Goal: Task Accomplishment & Management: Complete application form

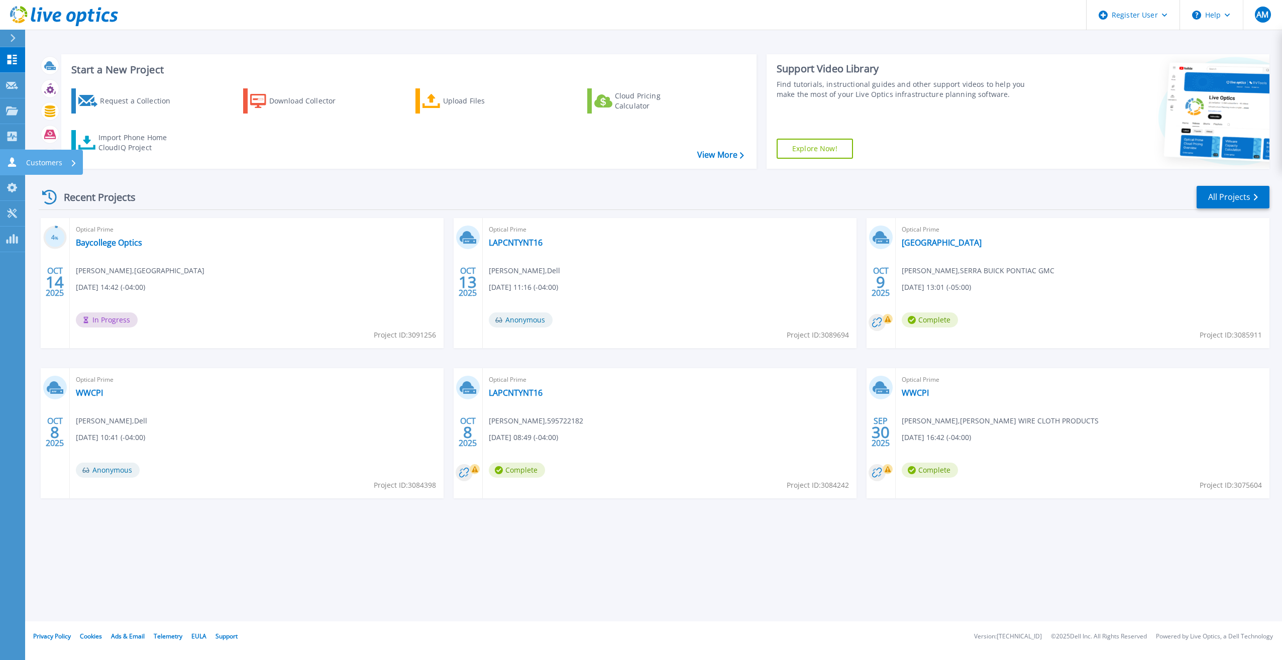
click at [4, 166] on link "Customers Customers" at bounding box center [12, 163] width 25 height 26
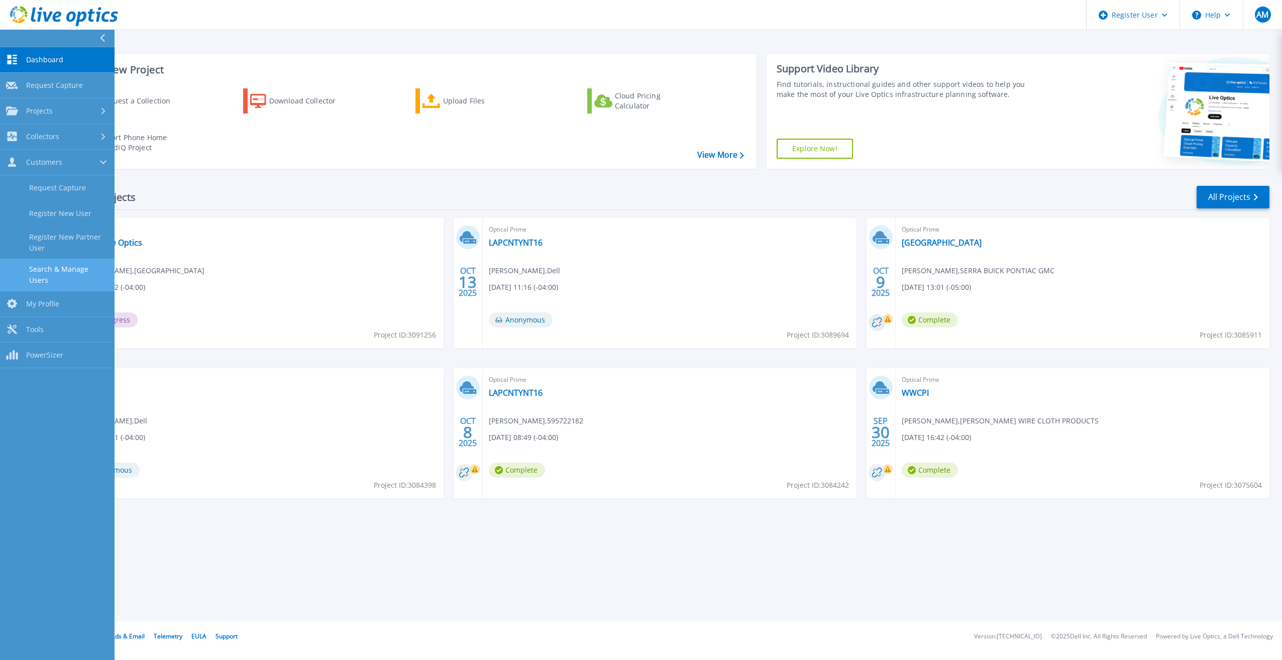
click at [40, 262] on link "Search & Manage Users" at bounding box center [57, 275] width 115 height 32
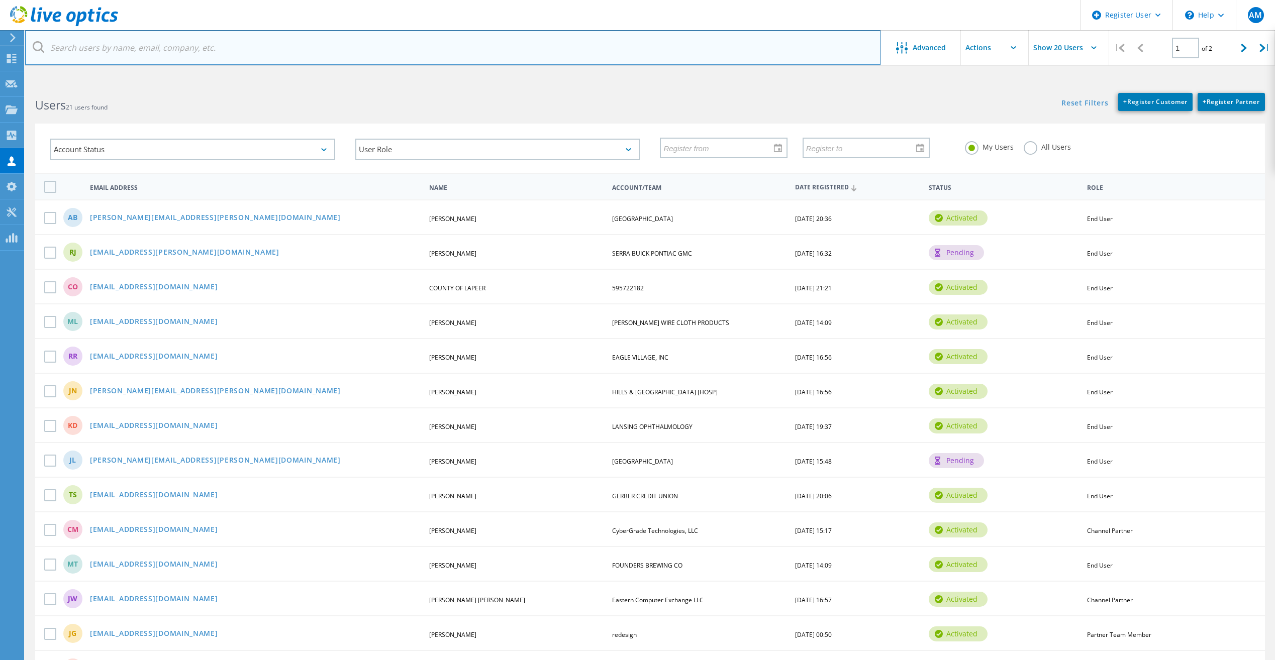
paste input "Georgea@sresd.org"
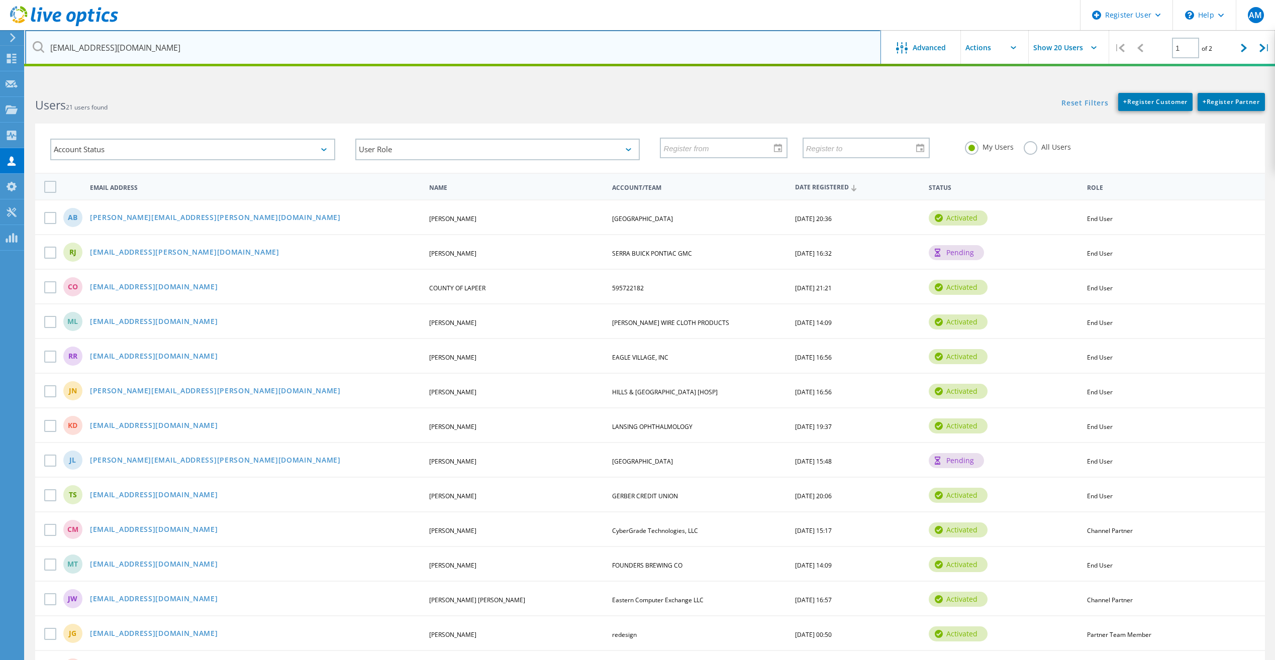
type input "Georgea@sresd.org"
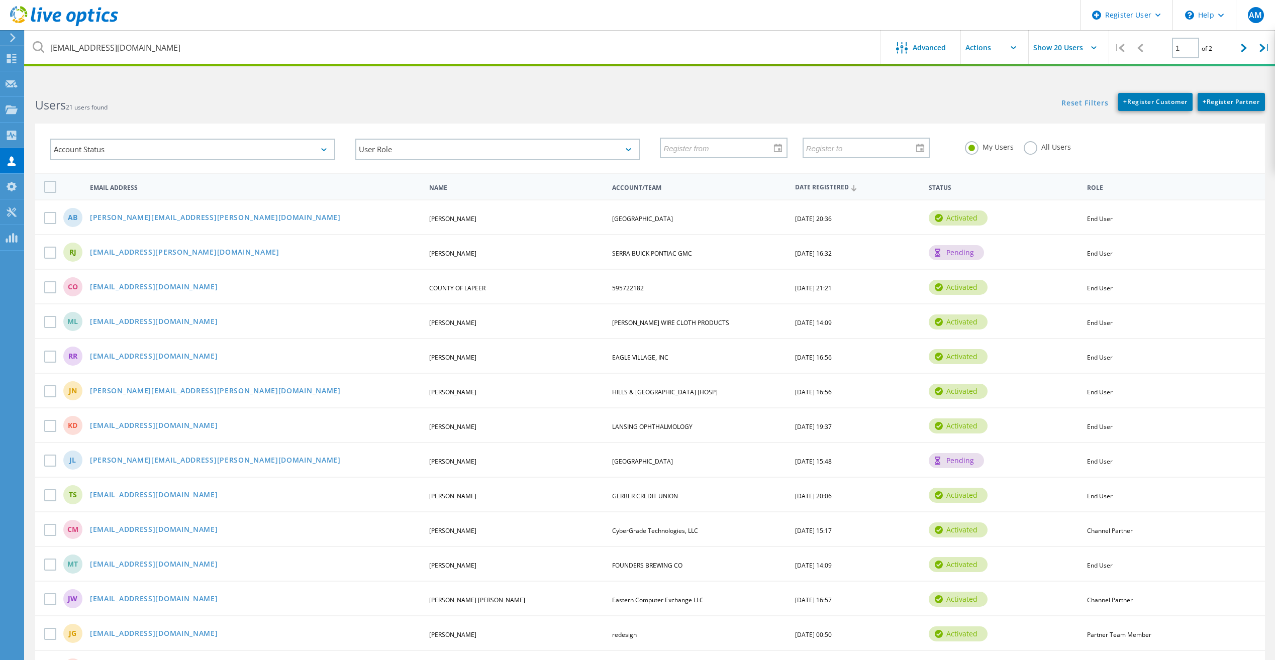
click at [434, 102] on h2 "Users 21 users found" at bounding box center [337, 105] width 605 height 17
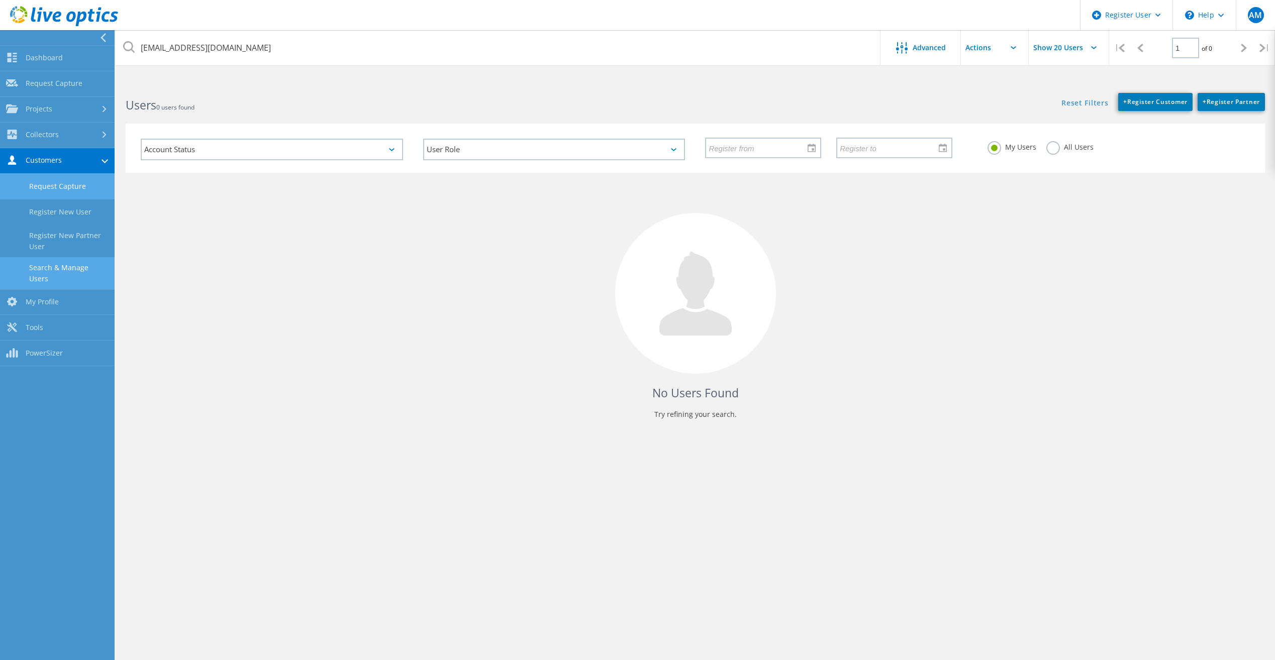
click at [69, 184] on link "Request Capture" at bounding box center [57, 187] width 115 height 26
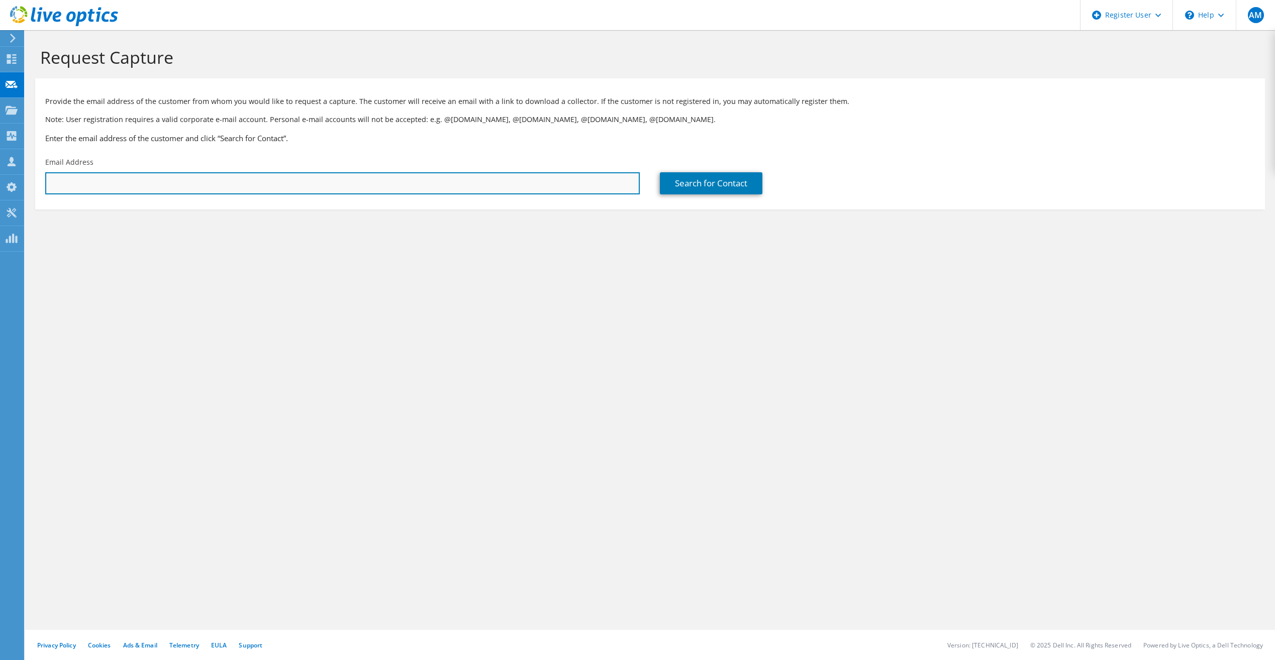
paste input "Georgea@sresd.org"
type input "Georgea@sresd.org"
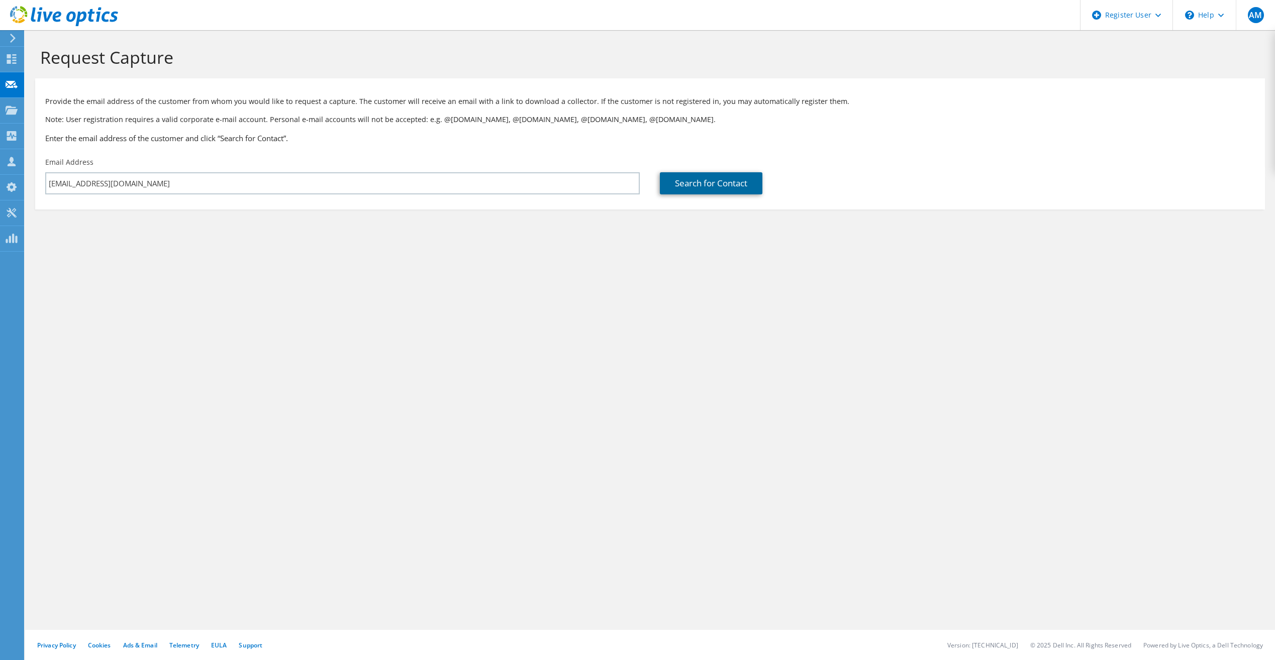
click at [668, 186] on link "Search for Contact" at bounding box center [711, 183] width 103 height 22
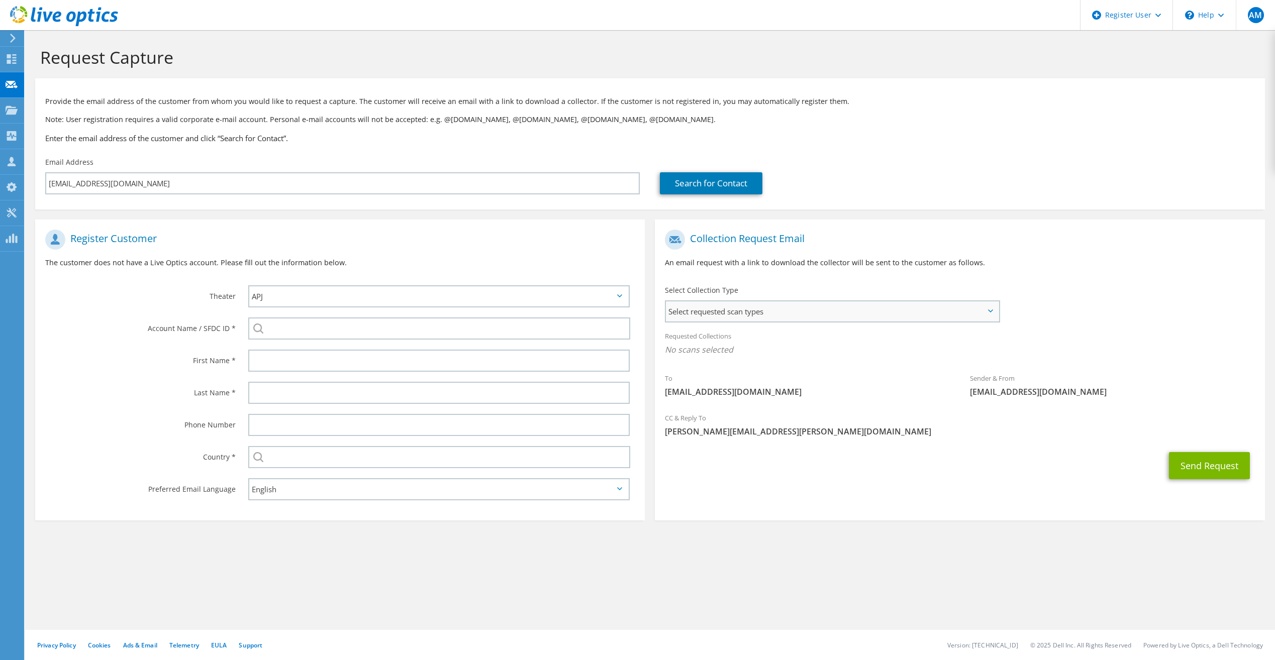
click at [824, 317] on span "Select requested scan types" at bounding box center [832, 312] width 332 height 20
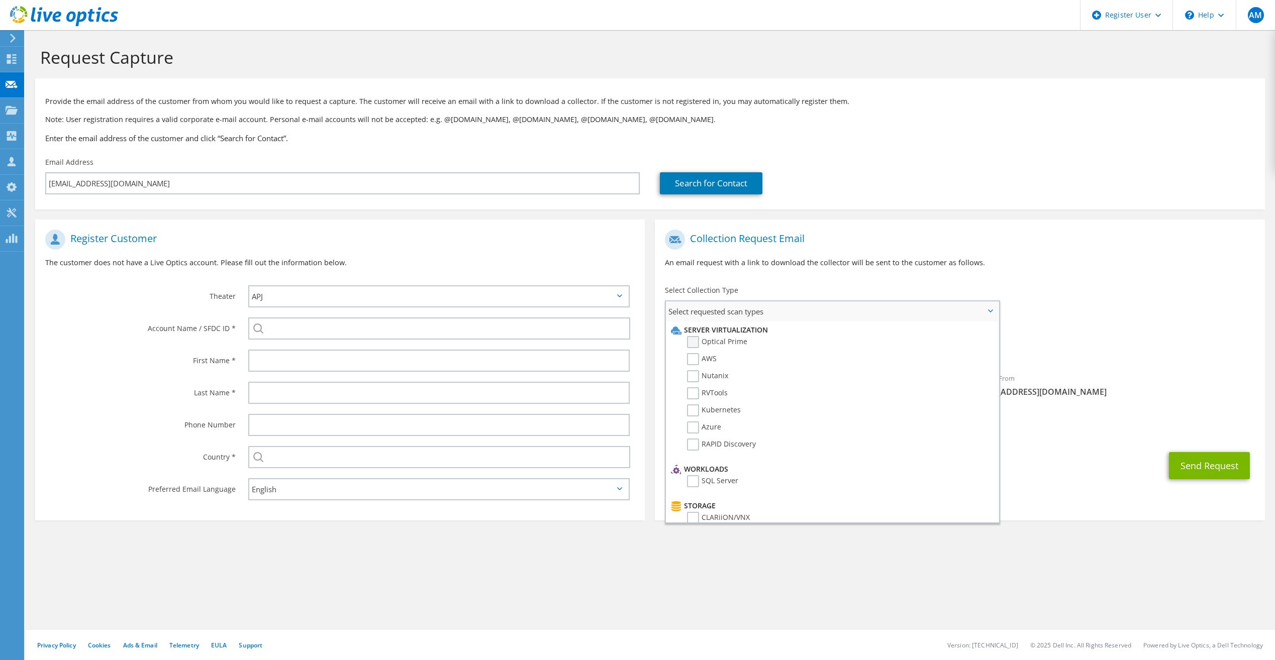
click at [691, 339] on label "Optical Prime" at bounding box center [717, 342] width 60 height 12
click at [0, 0] on input "Optical Prime" at bounding box center [0, 0] width 0 height 0
click at [1193, 344] on div "Requested Collections No scans selected Optical Prime" at bounding box center [960, 346] width 610 height 40
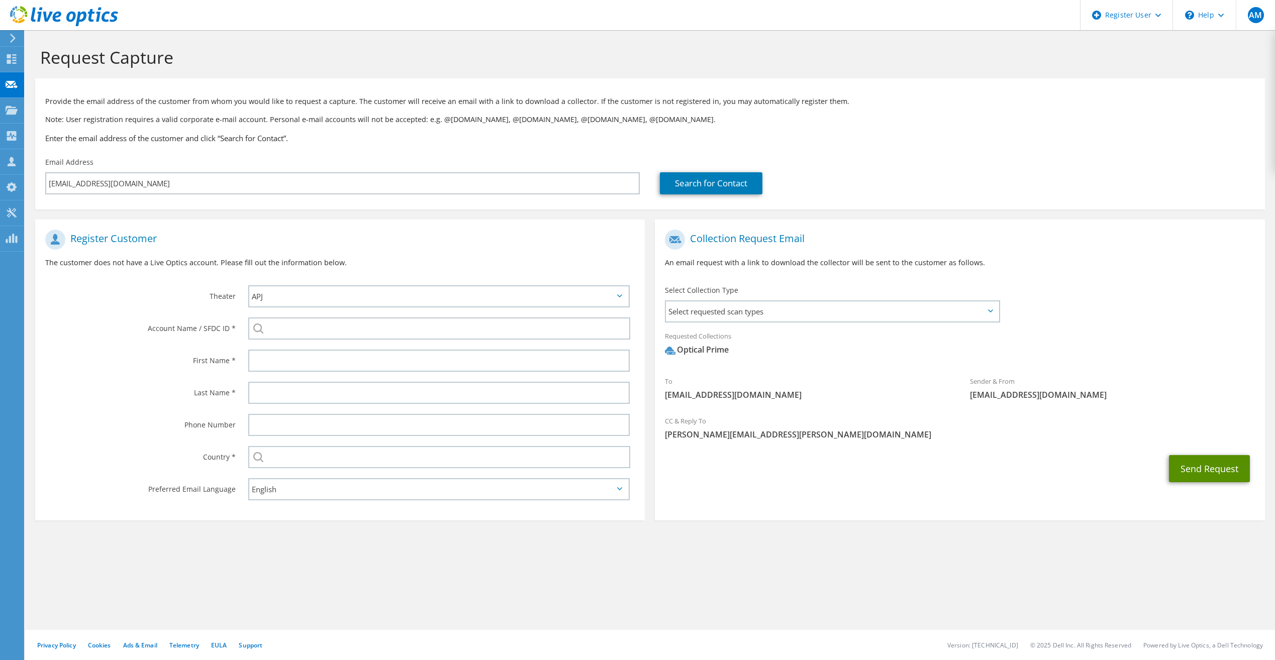
click at [1221, 471] on button "Send Request" at bounding box center [1209, 468] width 81 height 27
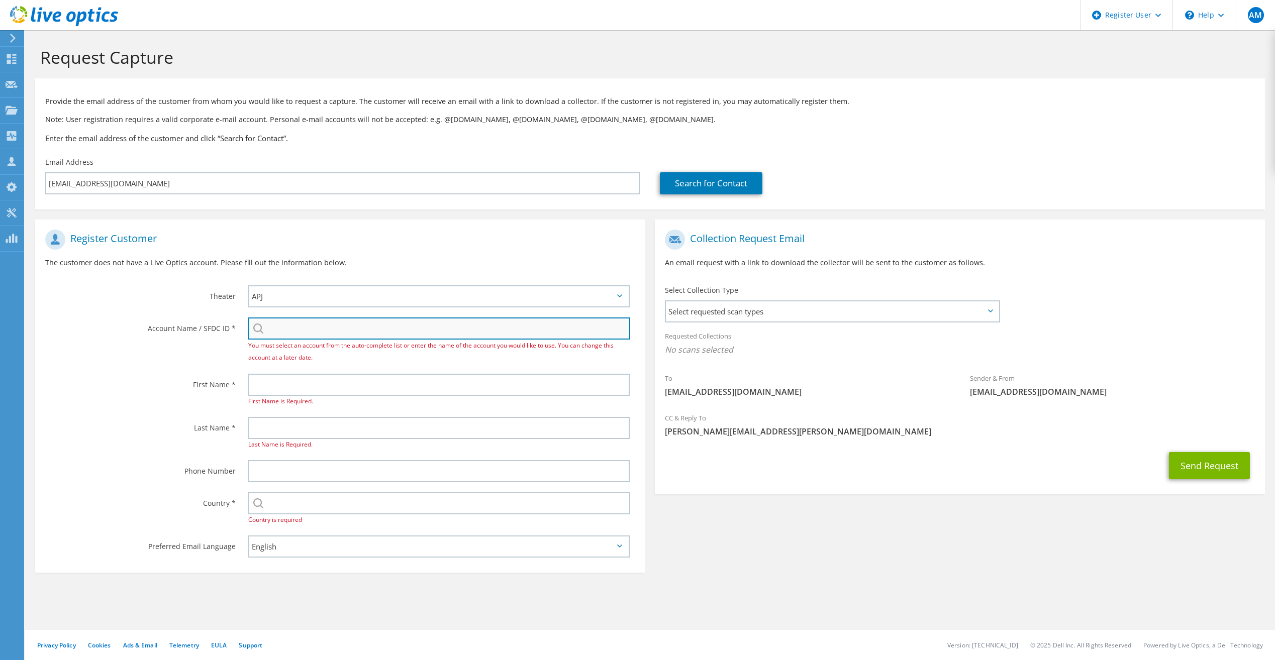
click at [328, 330] on input "search" at bounding box center [439, 329] width 382 height 22
paste input "595675371"
type input "595675371"
click at [180, 368] on div "Account Name / SFDC ID * 595675371 You must select an account from the auto-com…" at bounding box center [340, 341] width 610 height 56
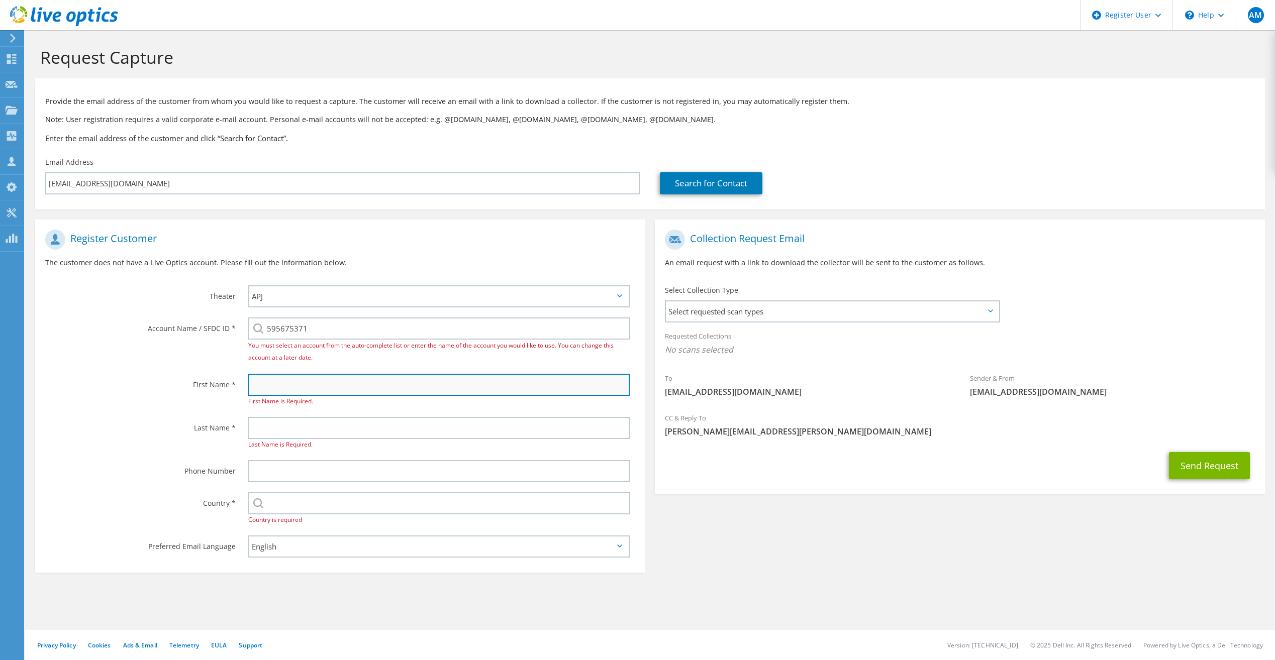
click at [257, 392] on input "text" at bounding box center [438, 385] width 381 height 22
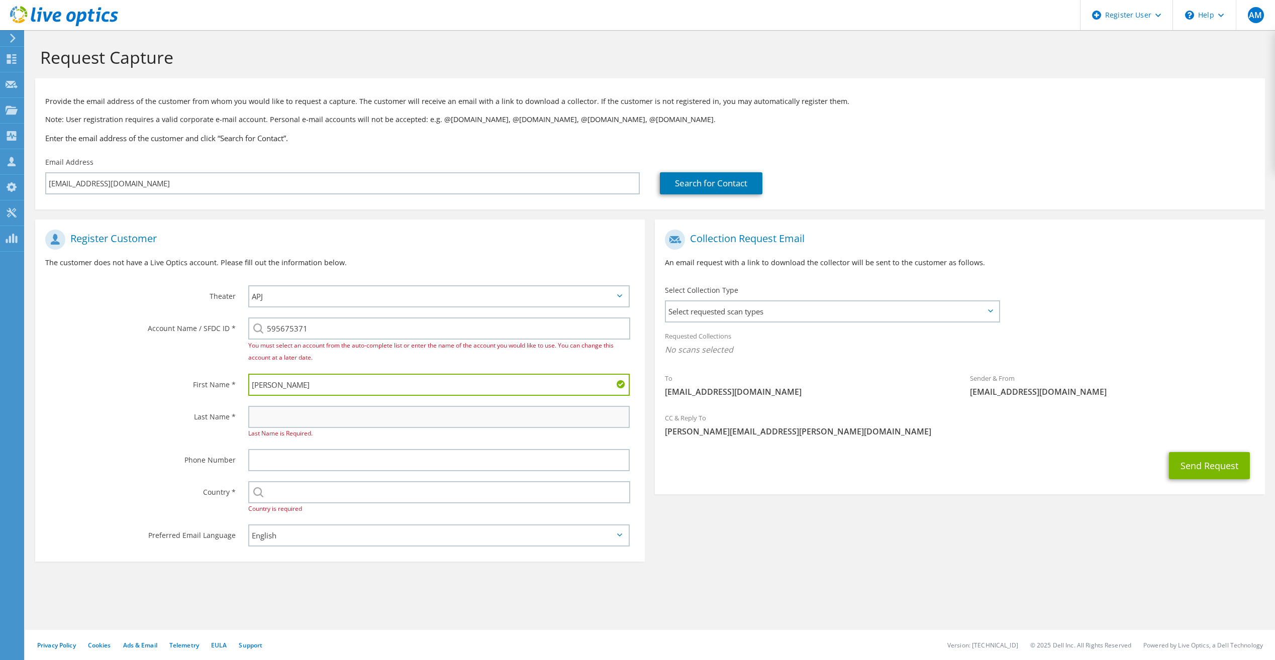
type input "Alex"
drag, startPoint x: 267, startPoint y: 411, endPoint x: 273, endPoint y: 410, distance: 5.6
click at [272, 411] on input "text" at bounding box center [438, 417] width 381 height 22
type input "George"
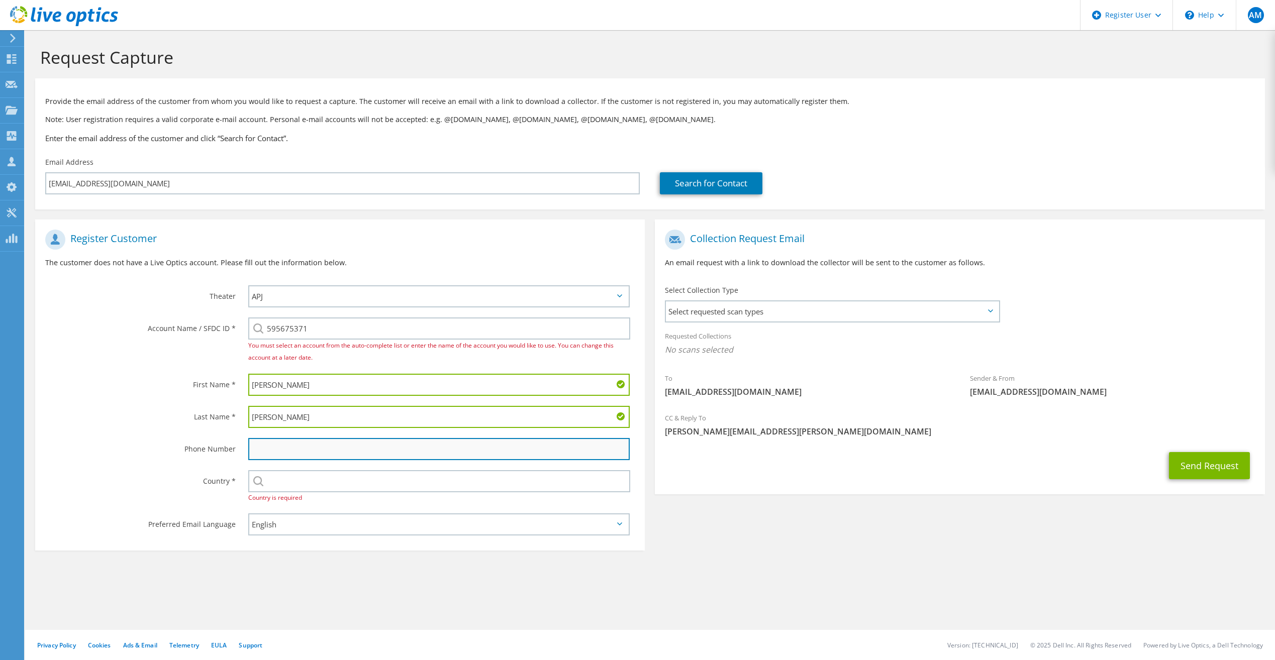
click at [273, 445] on input "text" at bounding box center [438, 449] width 381 height 22
paste input "(517) 388-4599"
type input "(517) 388-4599"
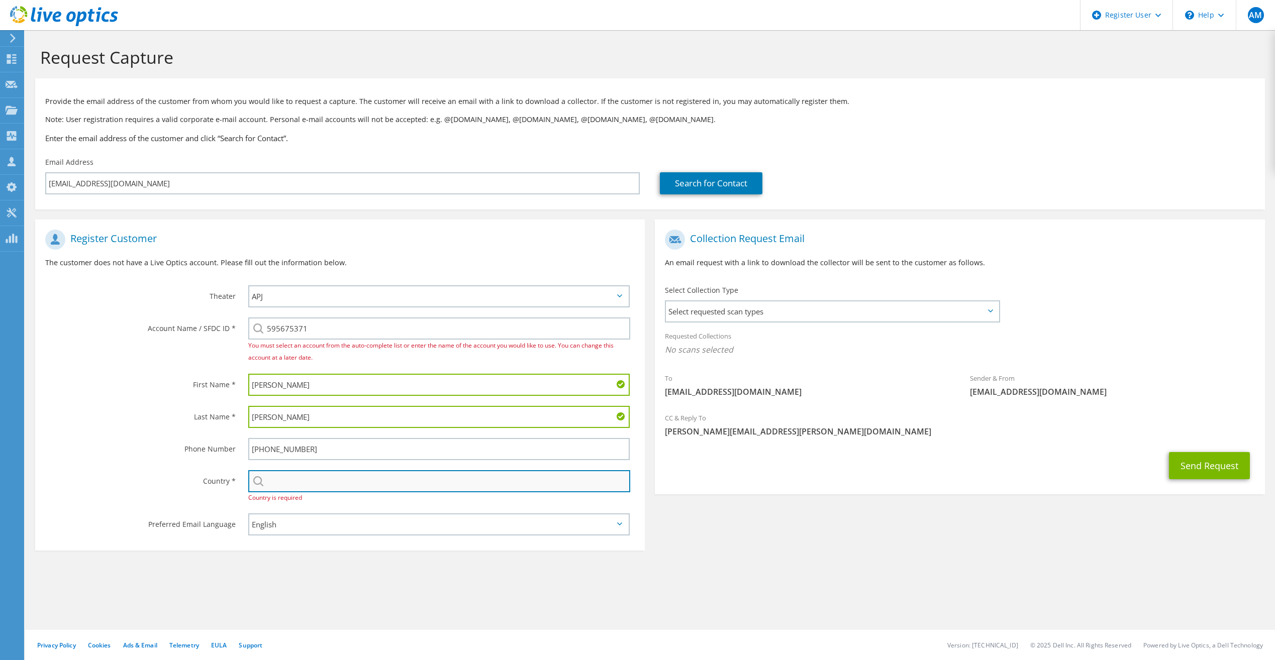
click at [331, 477] on input "text" at bounding box center [439, 481] width 382 height 22
type input "[GEOGRAPHIC_DATA]"
click at [735, 311] on span "Select requested scan types" at bounding box center [832, 312] width 332 height 20
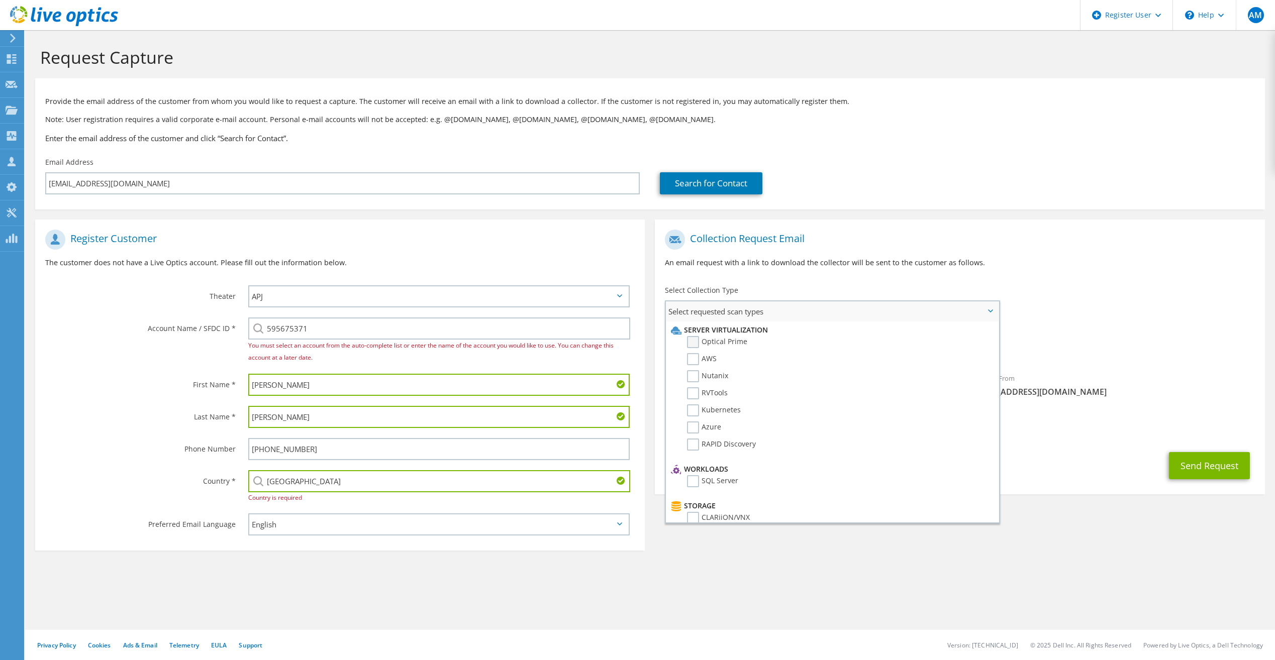
click at [694, 342] on label "Optical Prime" at bounding box center [717, 342] width 60 height 12
click at [0, 0] on input "Optical Prime" at bounding box center [0, 0] width 0 height 0
click at [1110, 330] on div "Requested Collections No scans selected Optical Prime" at bounding box center [960, 346] width 610 height 40
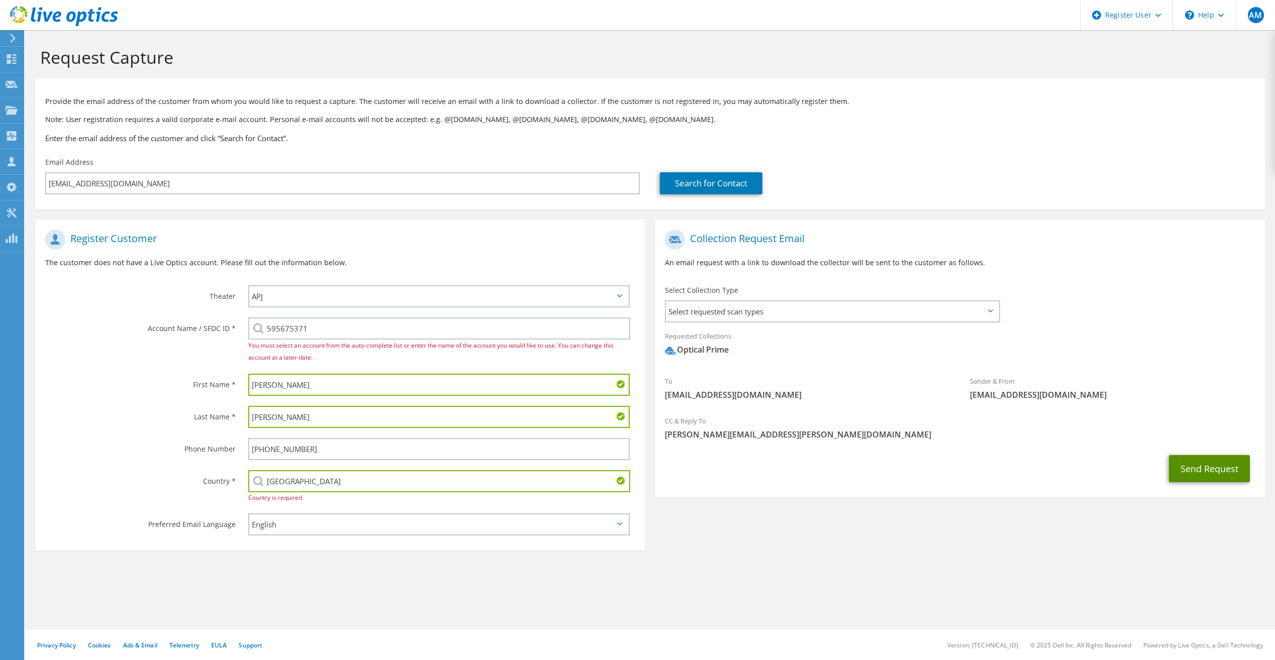
click at [1184, 464] on button "Send Request" at bounding box center [1209, 468] width 81 height 27
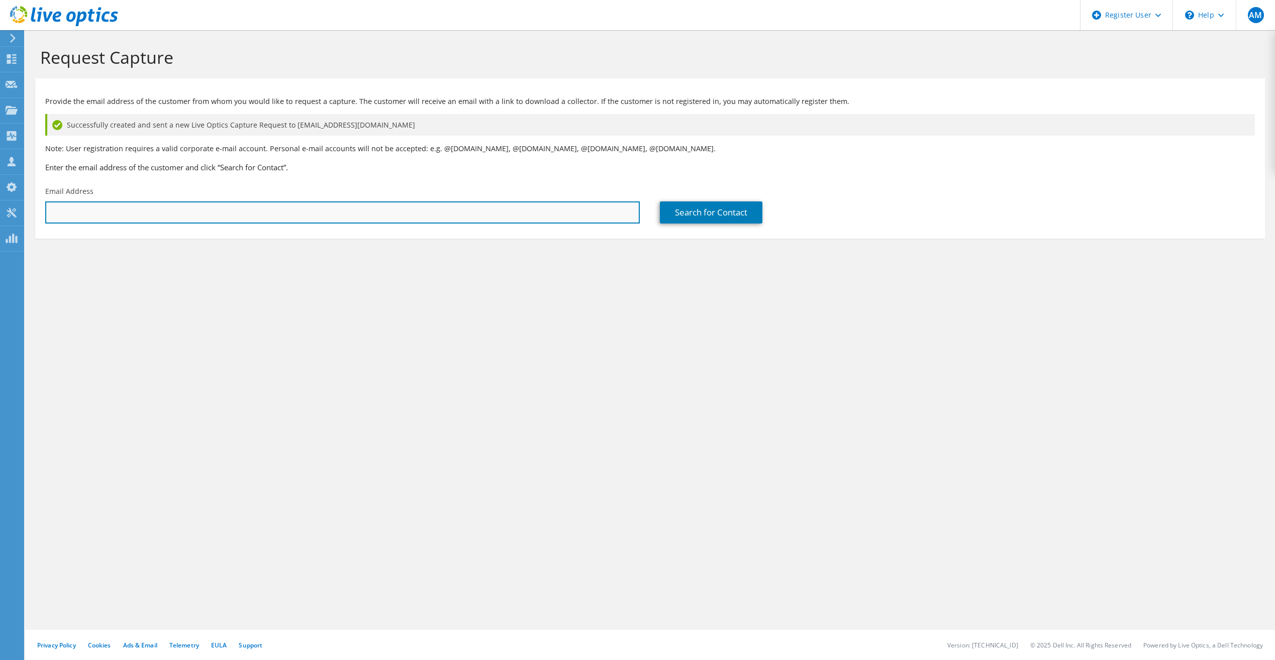
paste input "[PERSON_NAME][EMAIL_ADDRESS][PERSON_NAME][DOMAIN_NAME]"
type input "[PERSON_NAME][EMAIL_ADDRESS][PERSON_NAME][DOMAIN_NAME]"
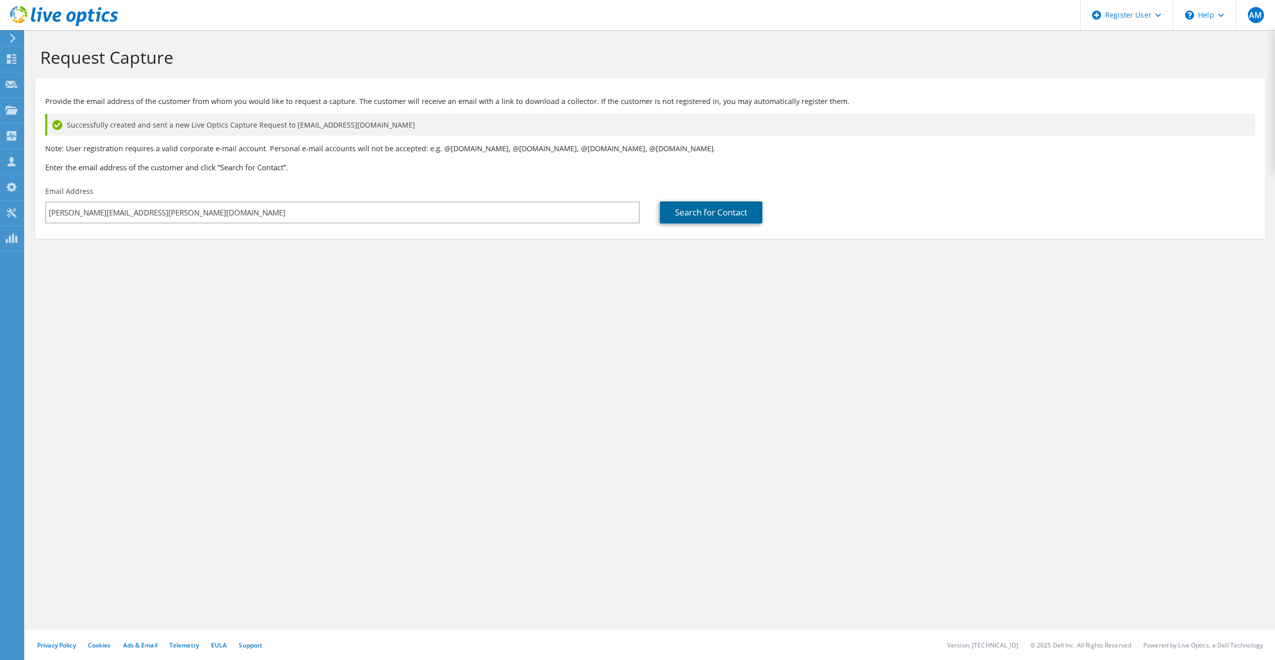
click at [710, 219] on link "Search for Contact" at bounding box center [711, 213] width 103 height 22
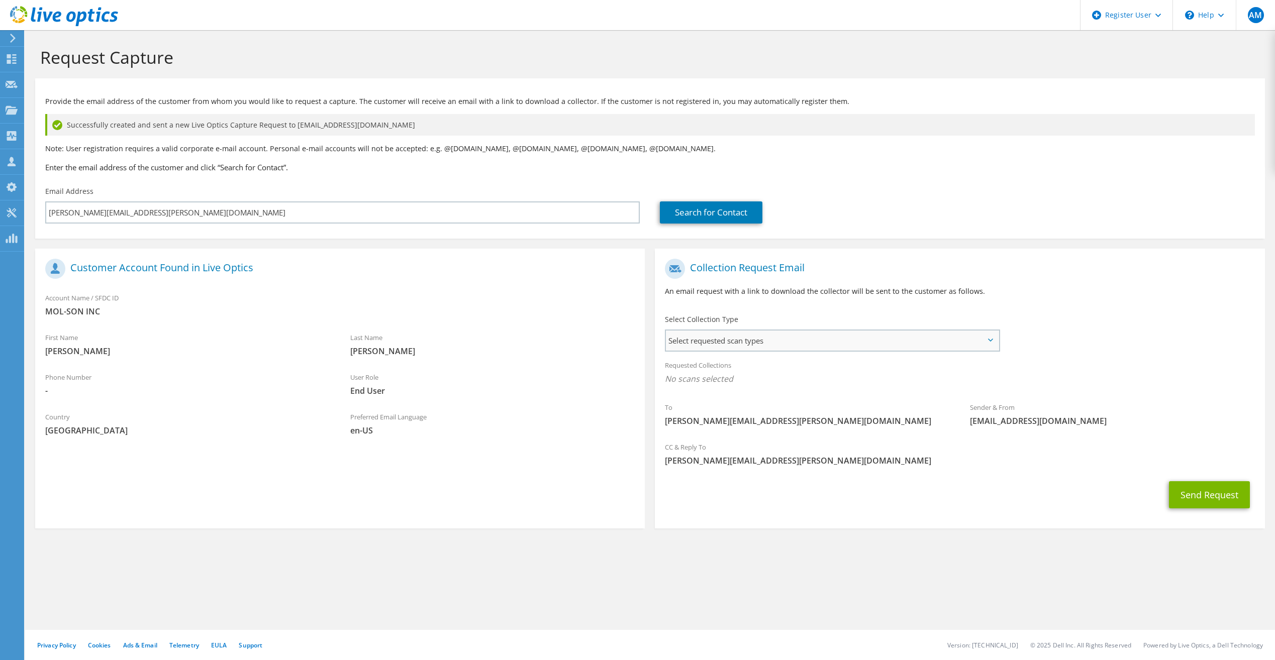
click at [865, 342] on span "Select requested scan types" at bounding box center [832, 341] width 332 height 20
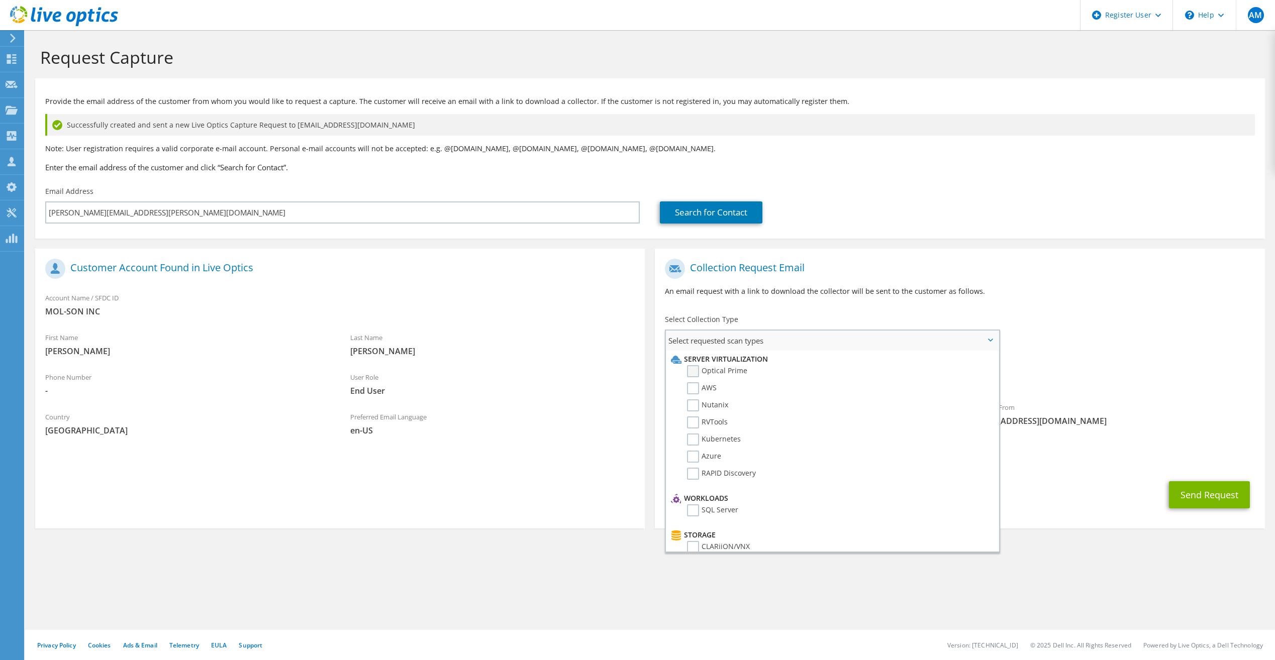
click at [690, 371] on label "Optical Prime" at bounding box center [717, 371] width 60 height 12
click at [0, 0] on input "Optical Prime" at bounding box center [0, 0] width 0 height 0
click at [1114, 368] on div "Requested Collections No scans selected Optical Prime" at bounding box center [960, 375] width 610 height 40
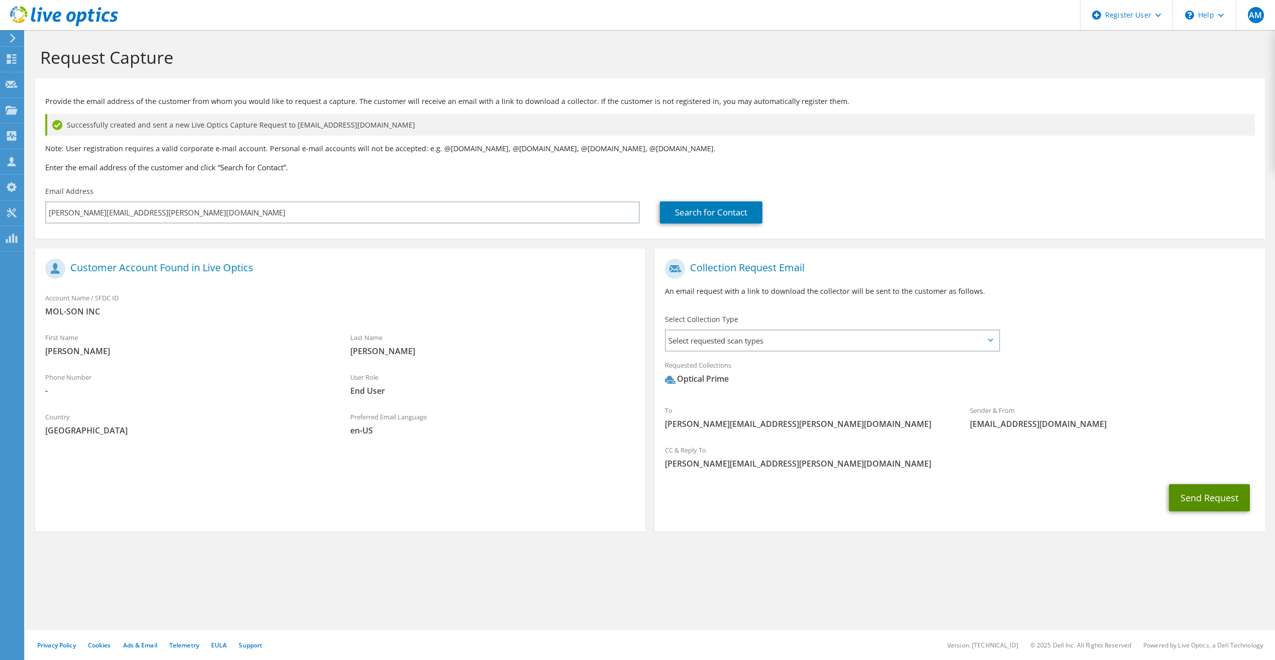
click at [1180, 498] on button "Send Request" at bounding box center [1209, 497] width 81 height 27
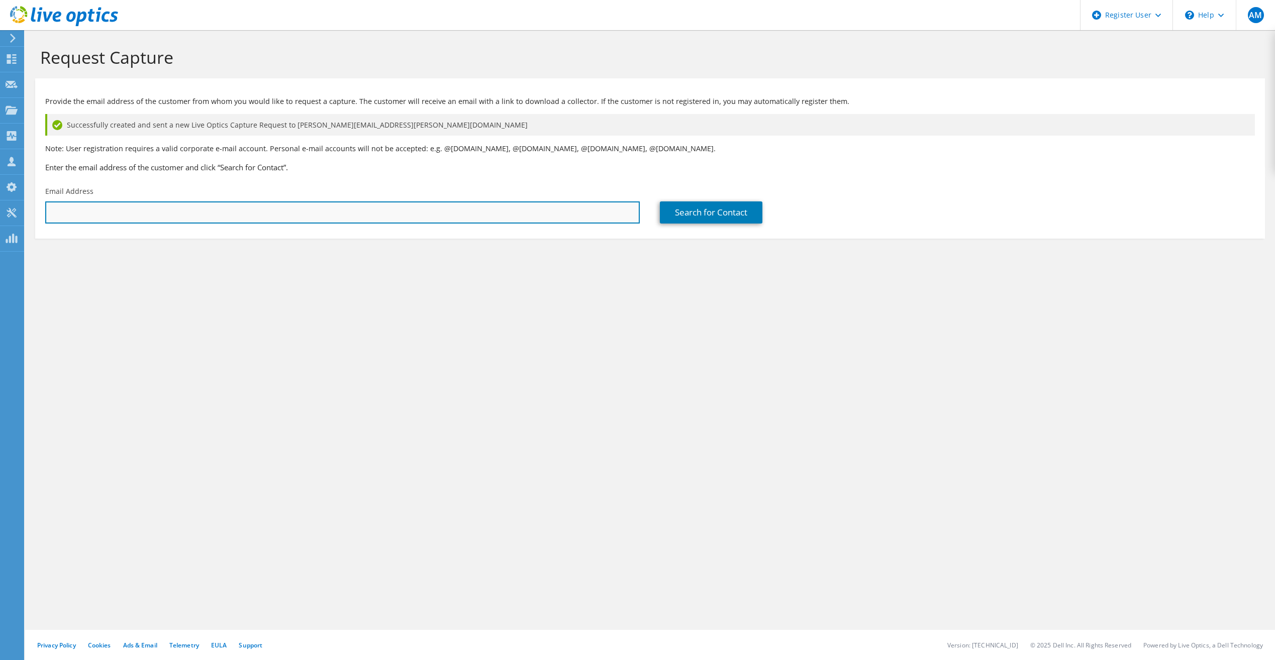
paste input "tim.speer@lisd.us"
type input "tim.speer@lisd.us"
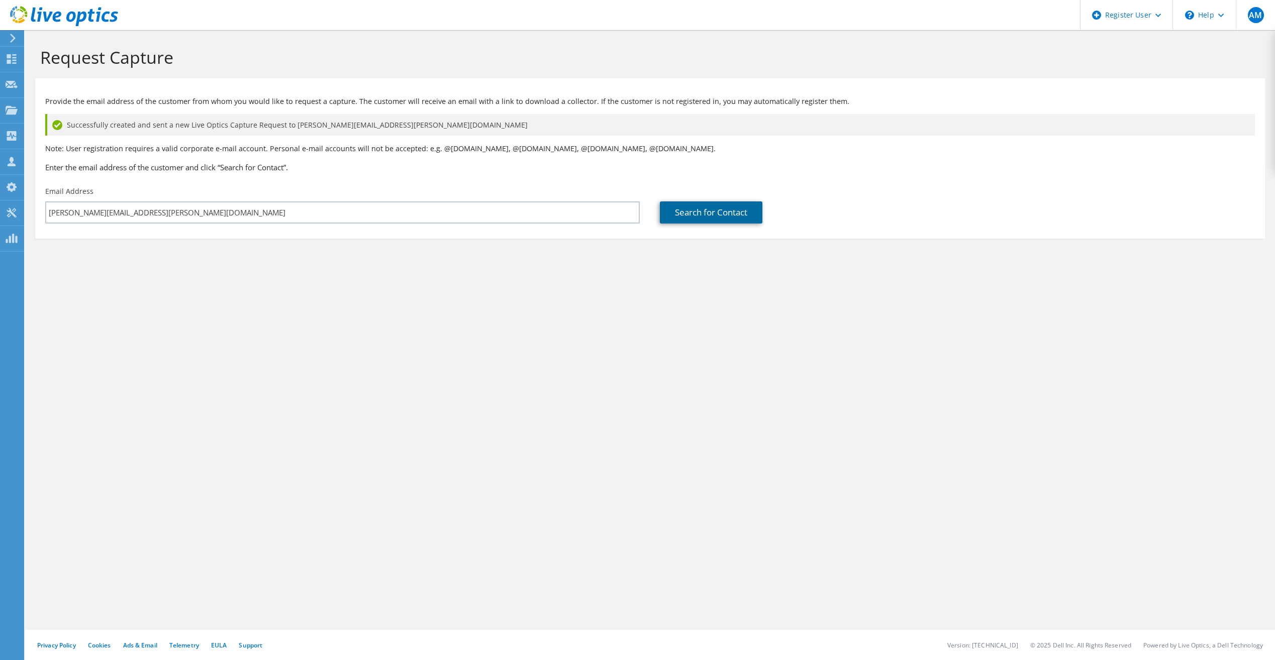
click at [711, 223] on link "Search for Contact" at bounding box center [711, 213] width 103 height 22
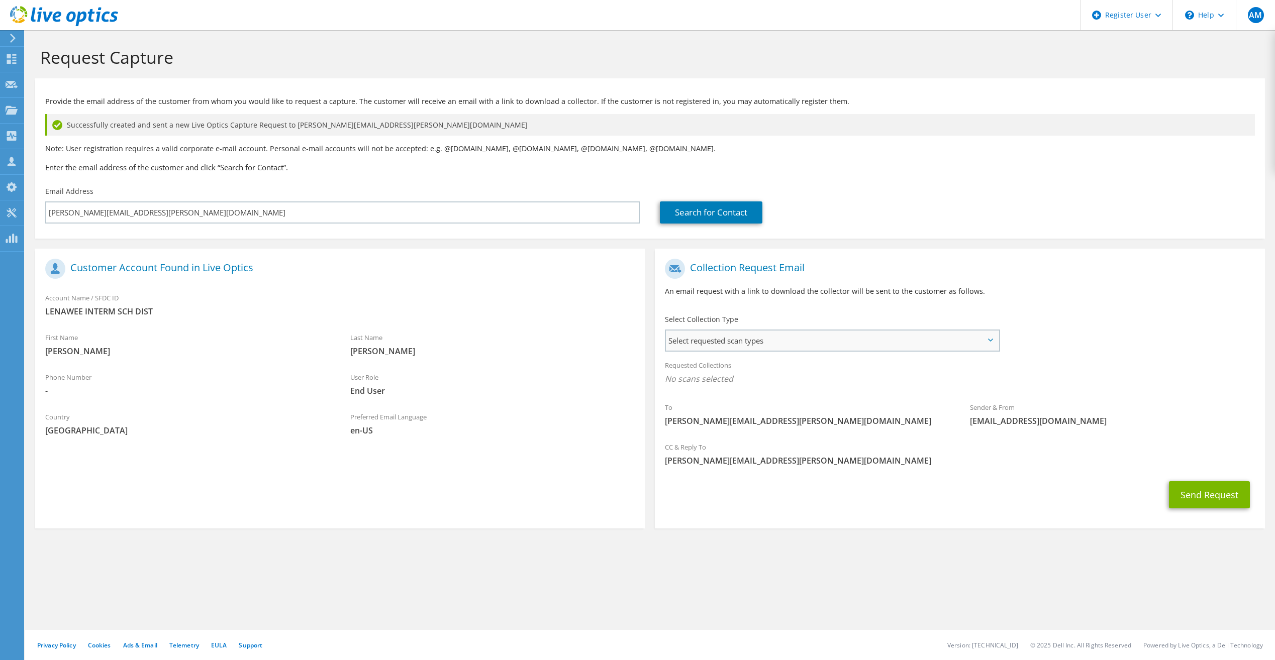
click at [855, 333] on span "Select requested scan types" at bounding box center [832, 341] width 332 height 20
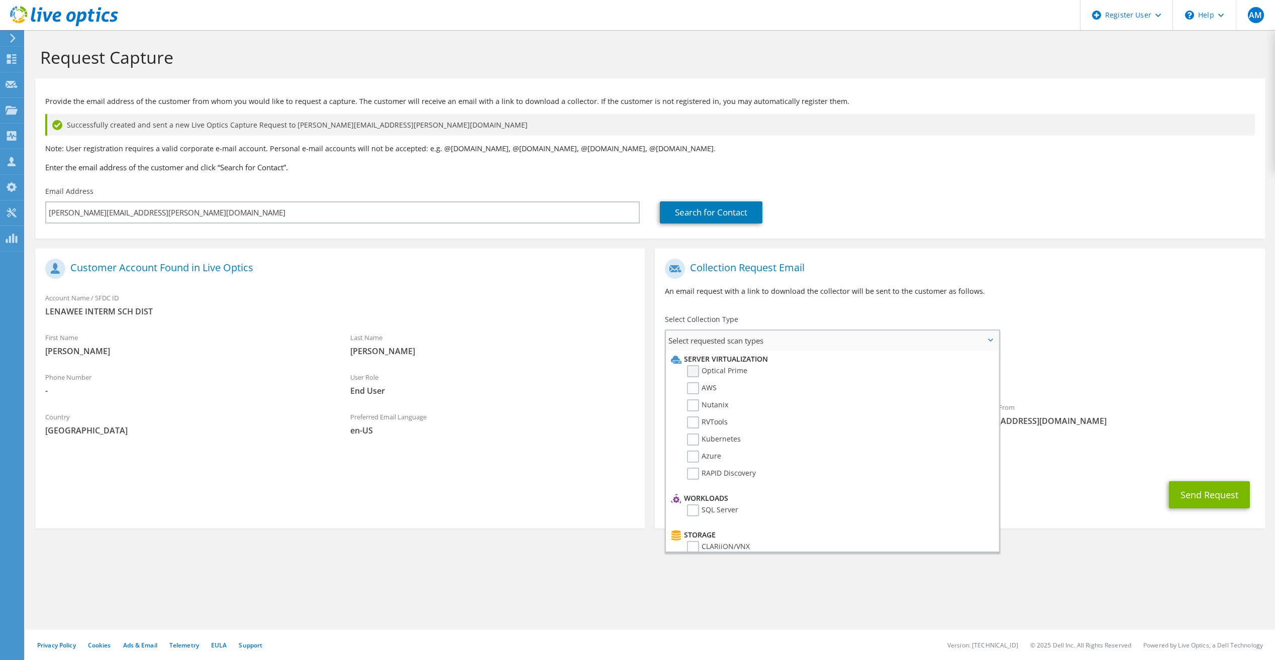
click at [694, 367] on label "Optical Prime" at bounding box center [717, 371] width 60 height 12
click at [0, 0] on input "Optical Prime" at bounding box center [0, 0] width 0 height 0
drag, startPoint x: 1116, startPoint y: 374, endPoint x: 1164, endPoint y: 420, distance: 66.1
click at [1117, 374] on span "Optical Prime" at bounding box center [959, 381] width 589 height 17
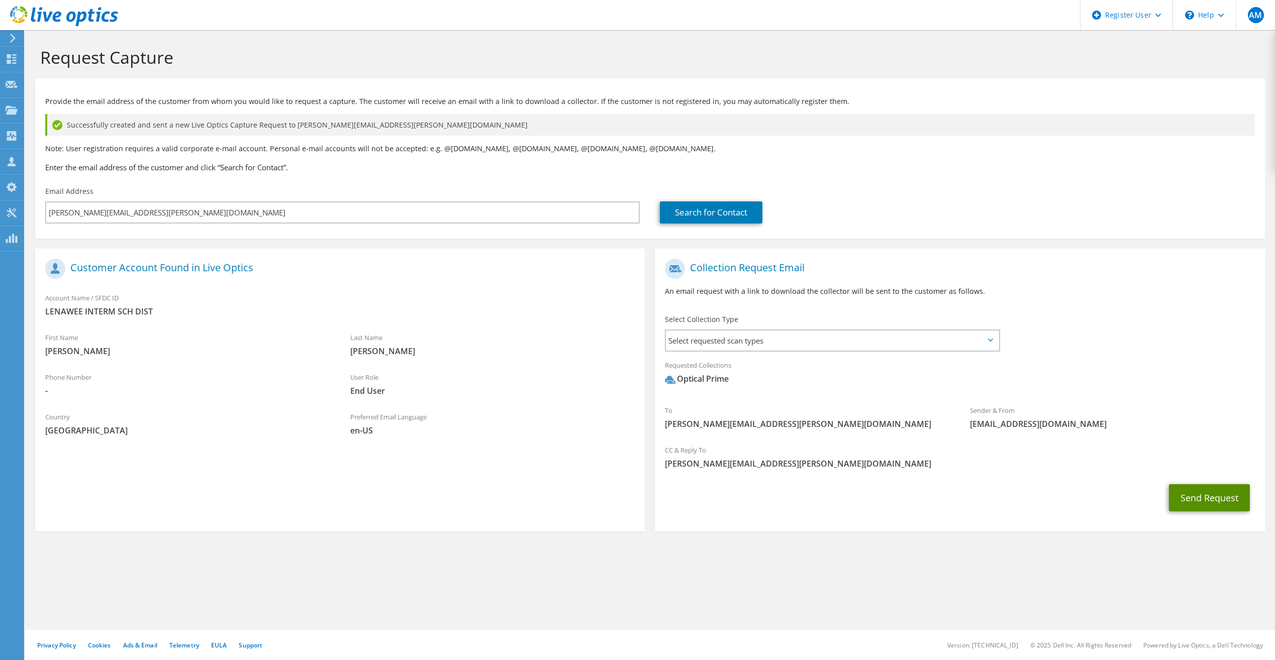
click at [1212, 497] on button "Send Request" at bounding box center [1209, 497] width 81 height 27
